Goal: Find specific page/section: Find specific page/section

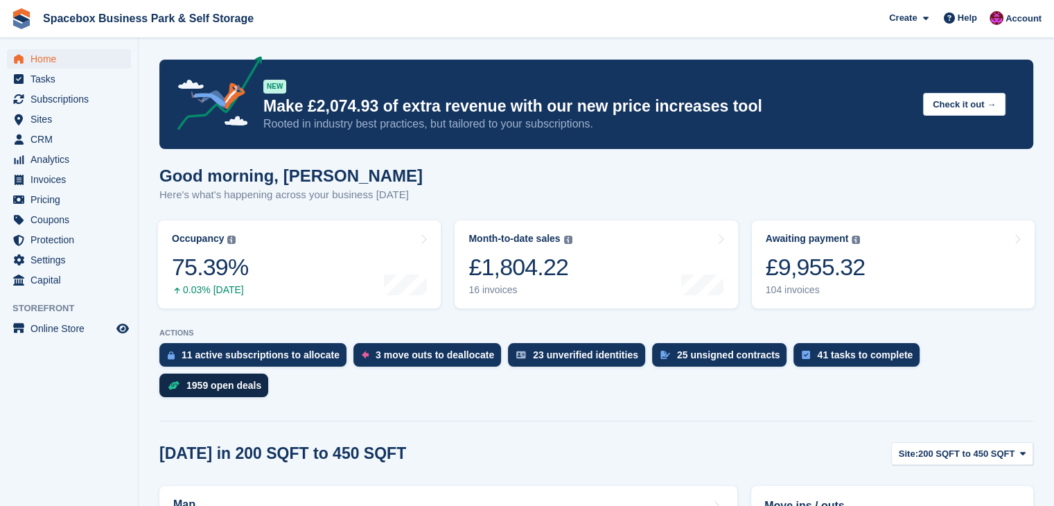
click at [261, 380] on div "1959 open deals" at bounding box center [223, 385] width 75 height 11
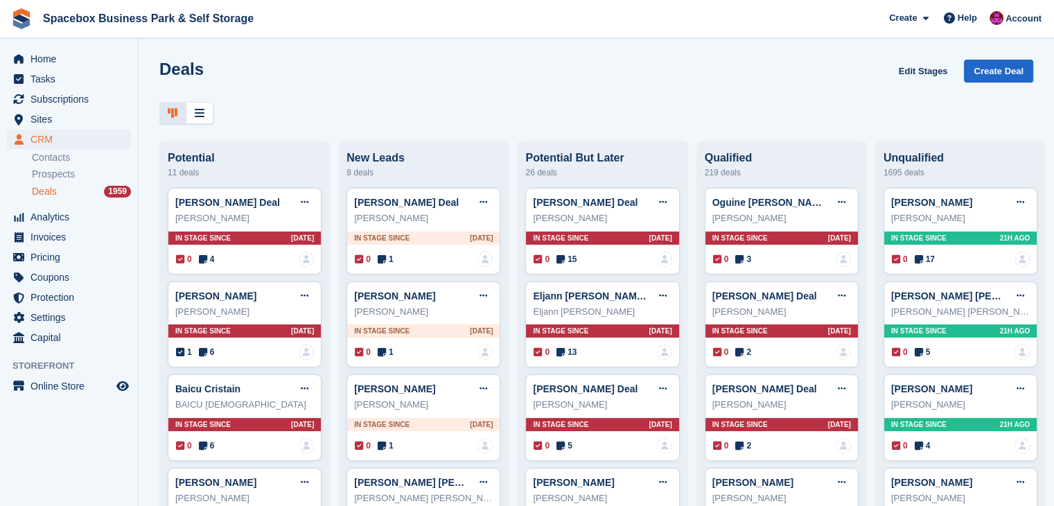
click at [766, 93] on div "Deals Edit Stages Create Deal" at bounding box center [596, 80] width 874 height 40
